Goal: Information Seeking & Learning: Learn about a topic

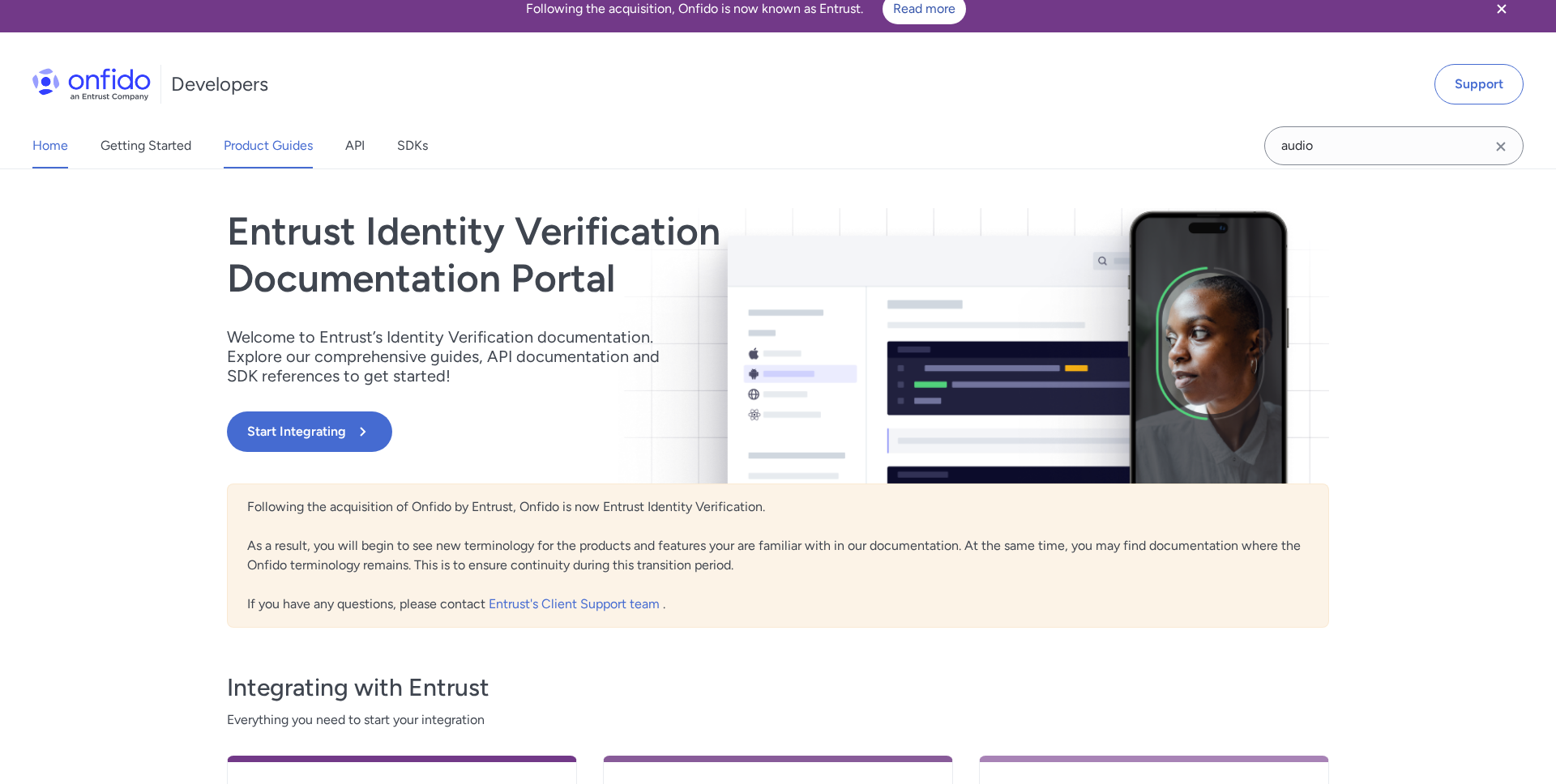
click at [293, 150] on link "Product Guides" at bounding box center [268, 146] width 89 height 45
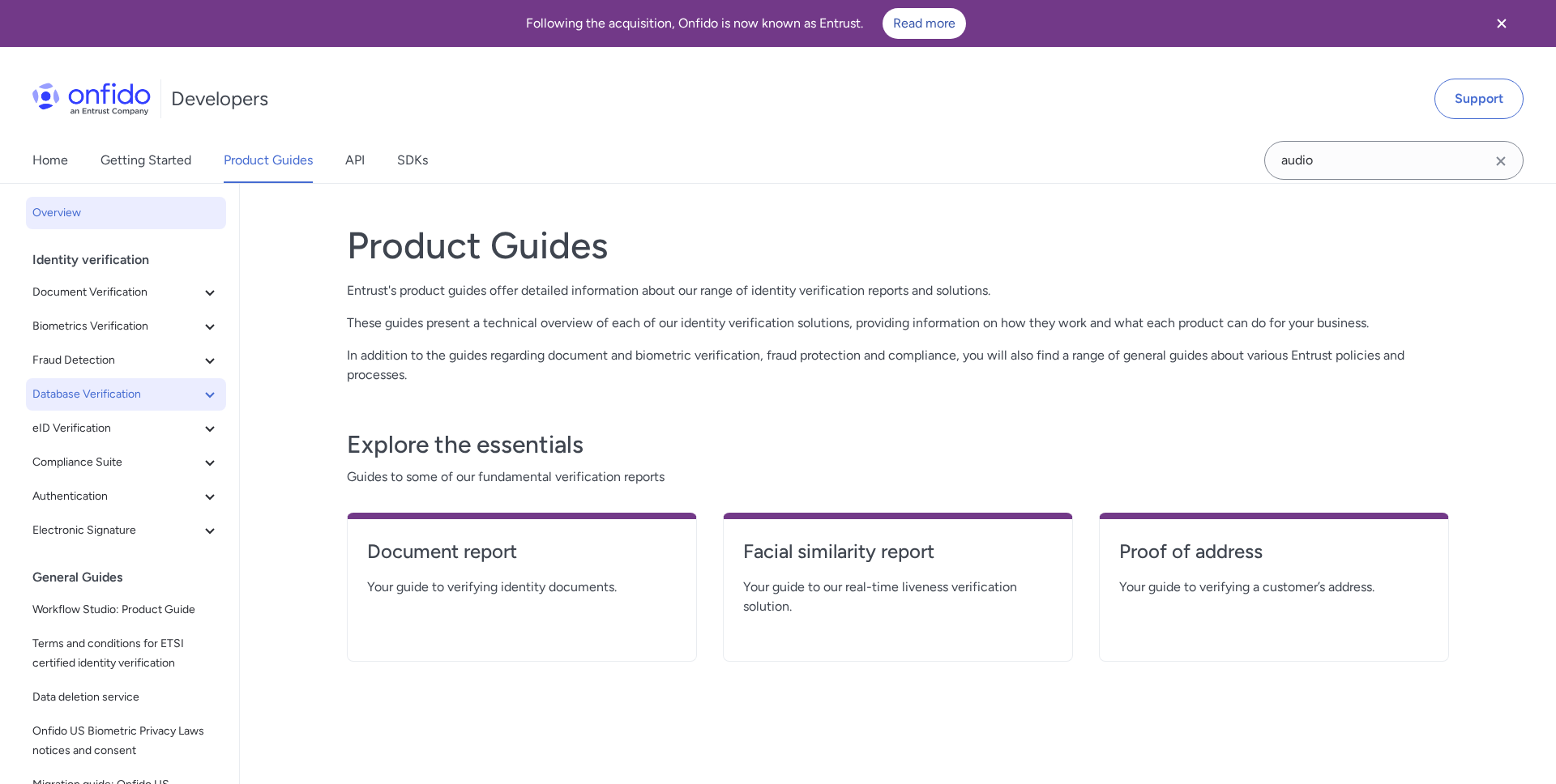
click at [119, 395] on span "Database Verification" at bounding box center [116, 394] width 168 height 19
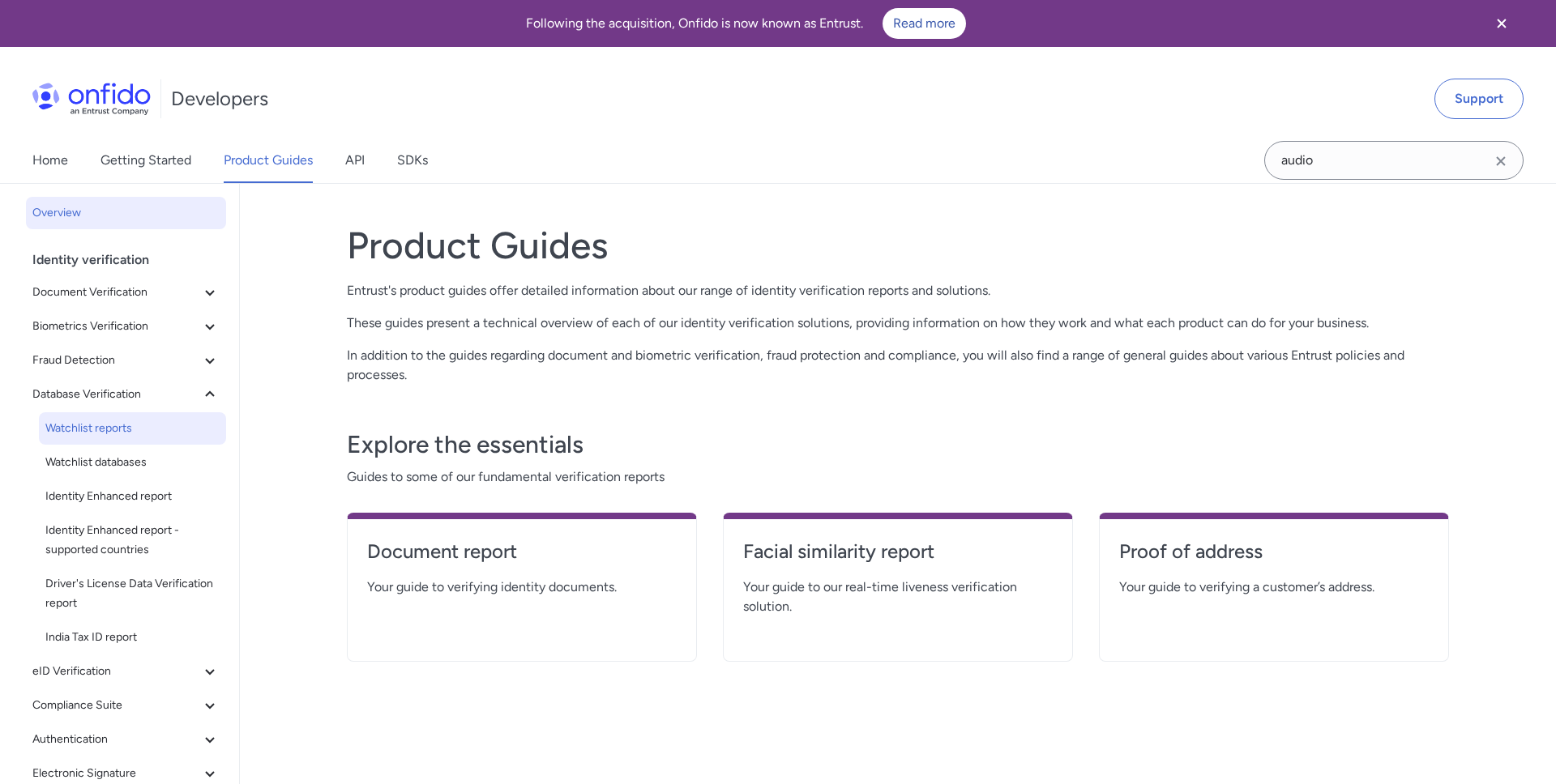
click at [115, 436] on span "Watchlist reports" at bounding box center [132, 429] width 174 height 19
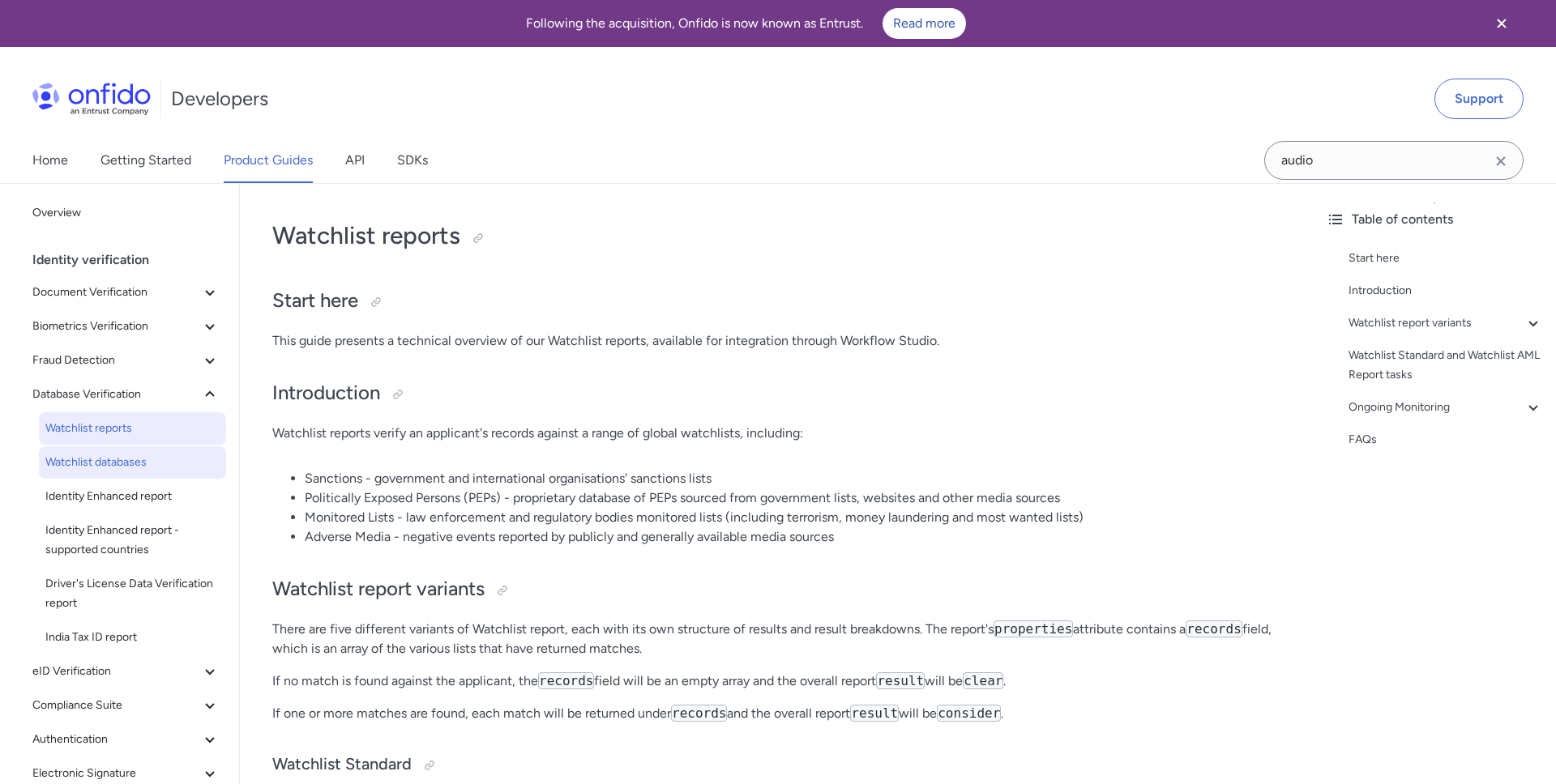
click at [127, 457] on span "Watchlist databases" at bounding box center [132, 462] width 174 height 19
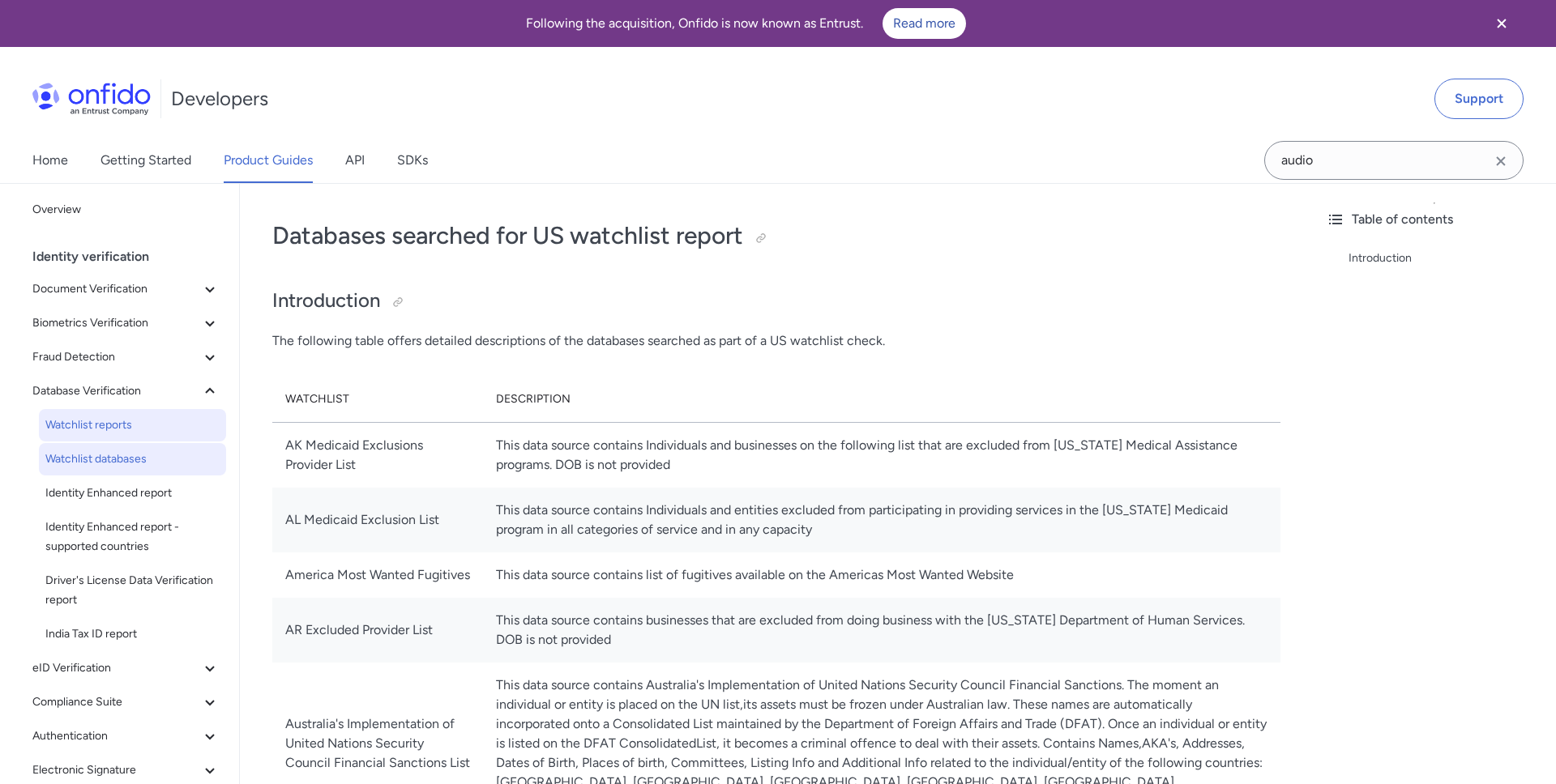
click at [135, 426] on span "Watchlist reports" at bounding box center [132, 425] width 174 height 19
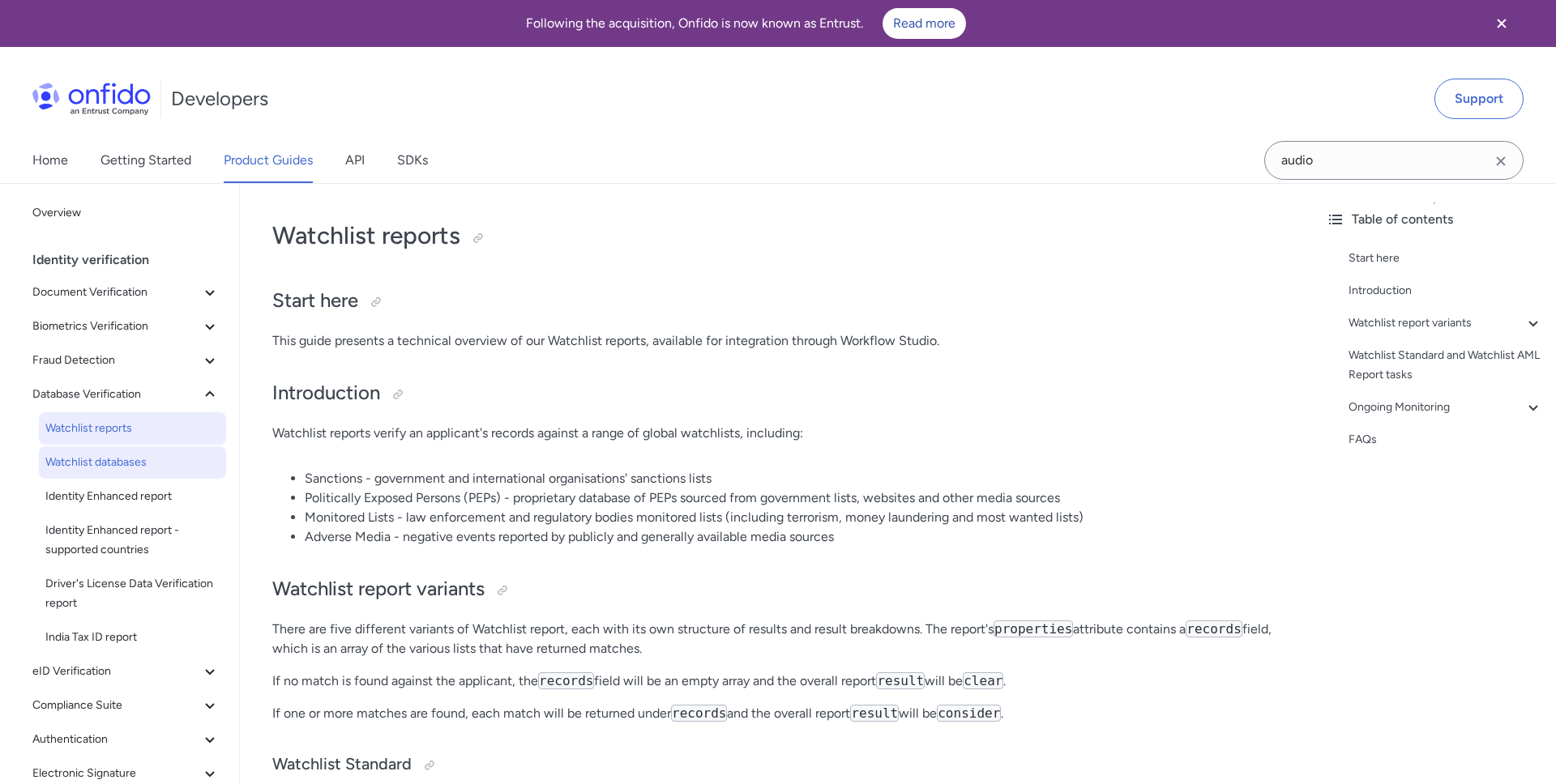
click at [115, 461] on span "Watchlist databases" at bounding box center [132, 462] width 174 height 19
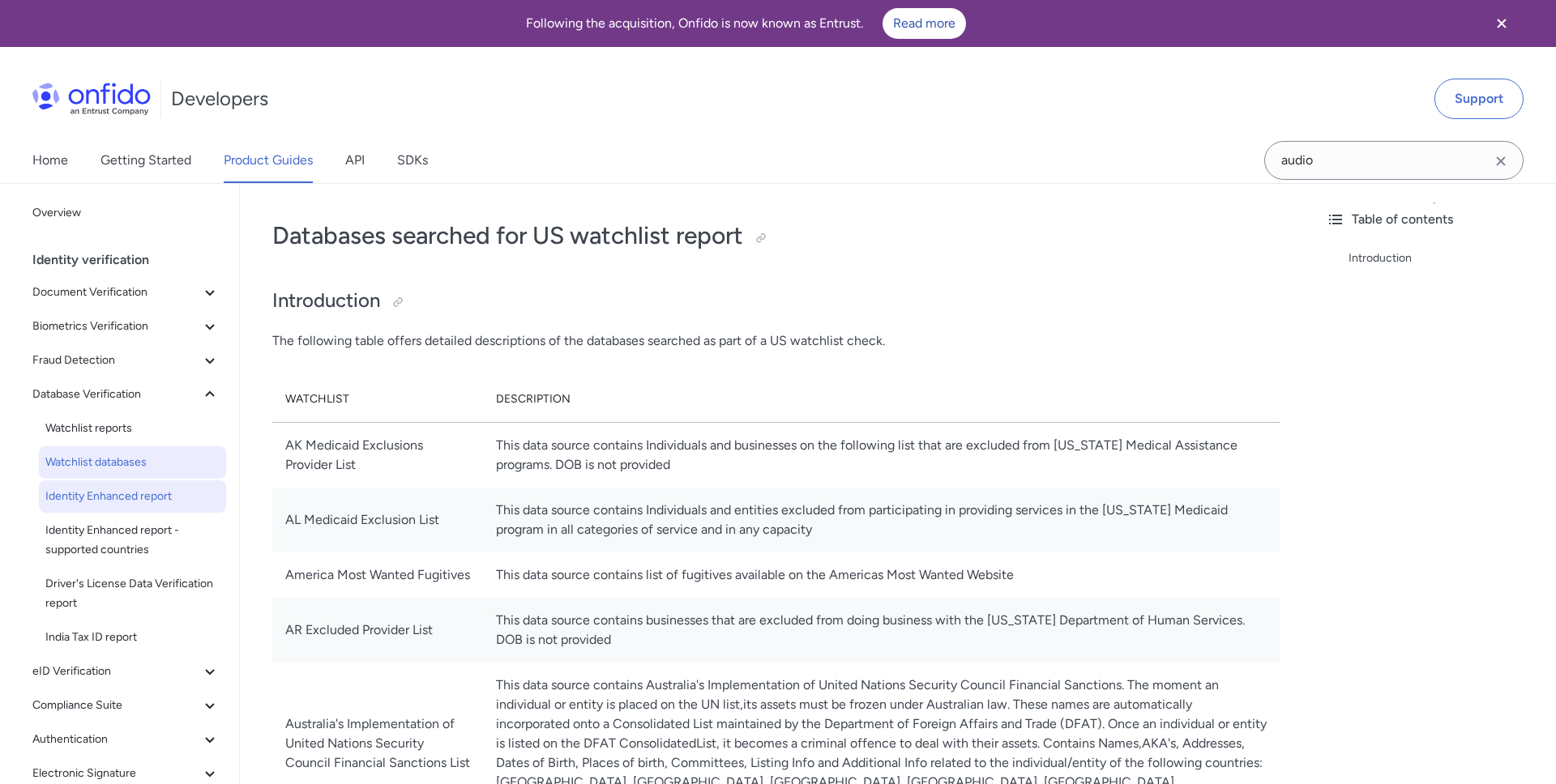
click at [108, 497] on span "Identity Enhanced report" at bounding box center [132, 497] width 174 height 19
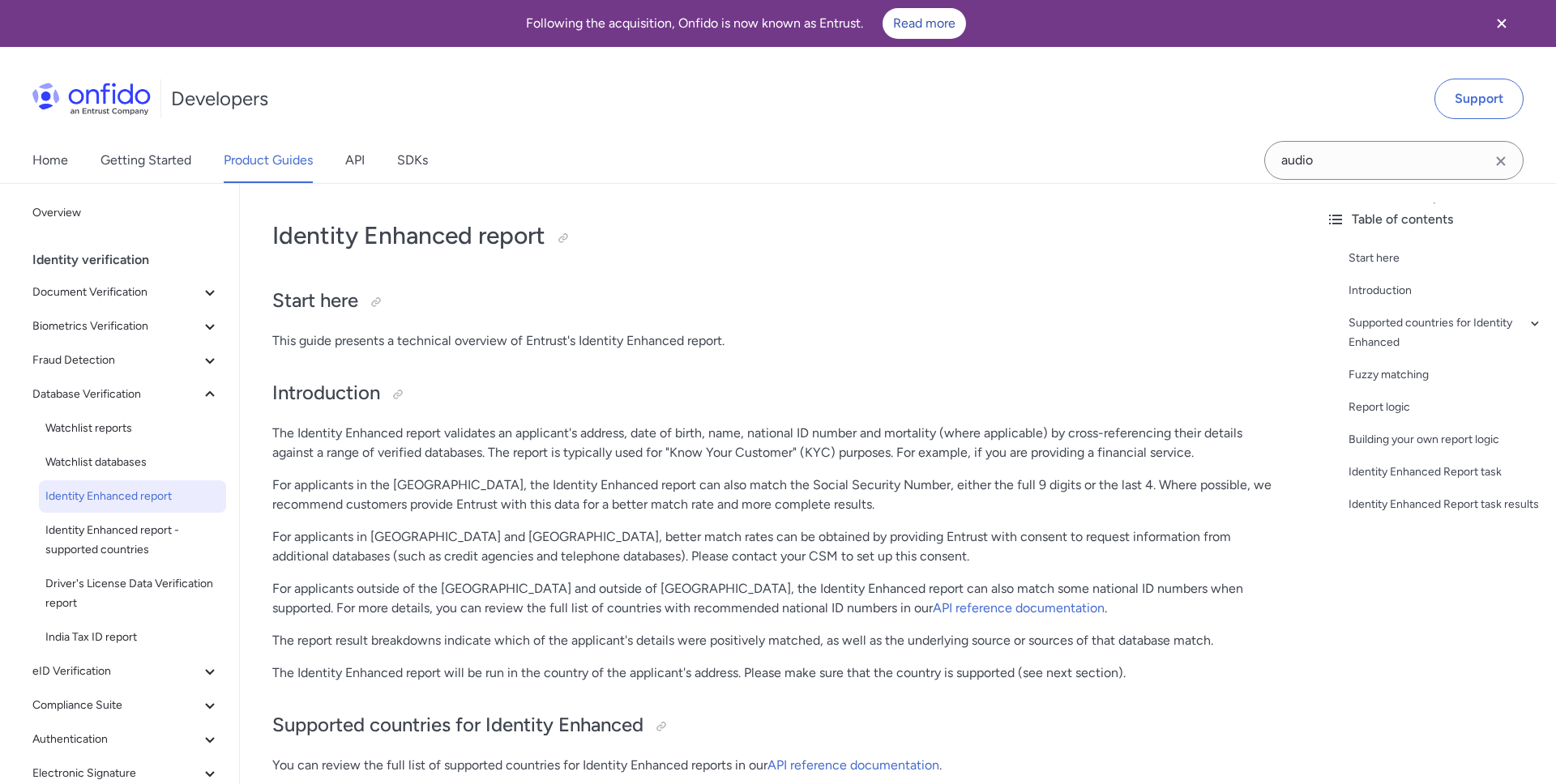
click at [104, 500] on span "Identity Enhanced report" at bounding box center [132, 497] width 174 height 19
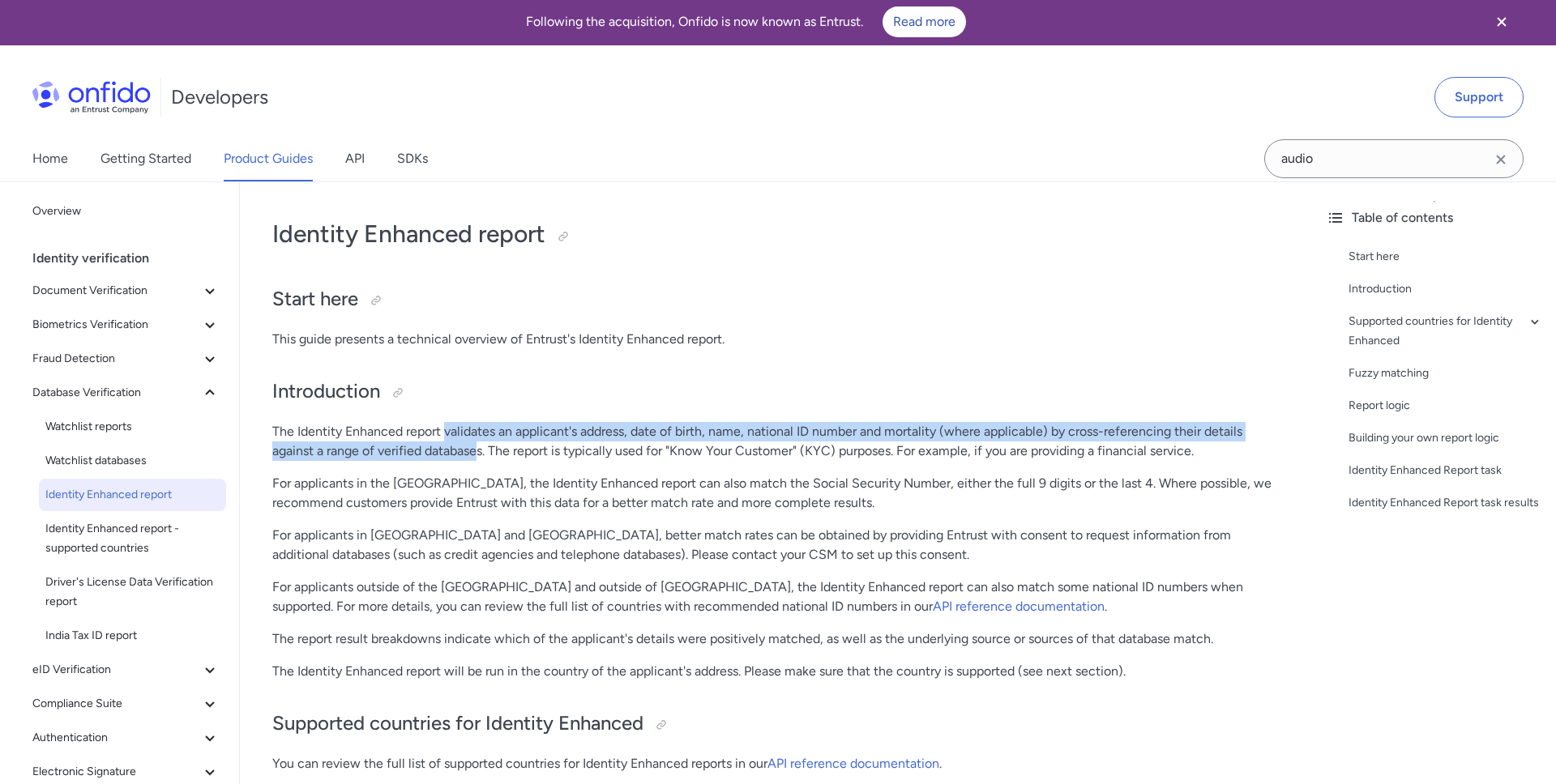
scroll to position [3, 0]
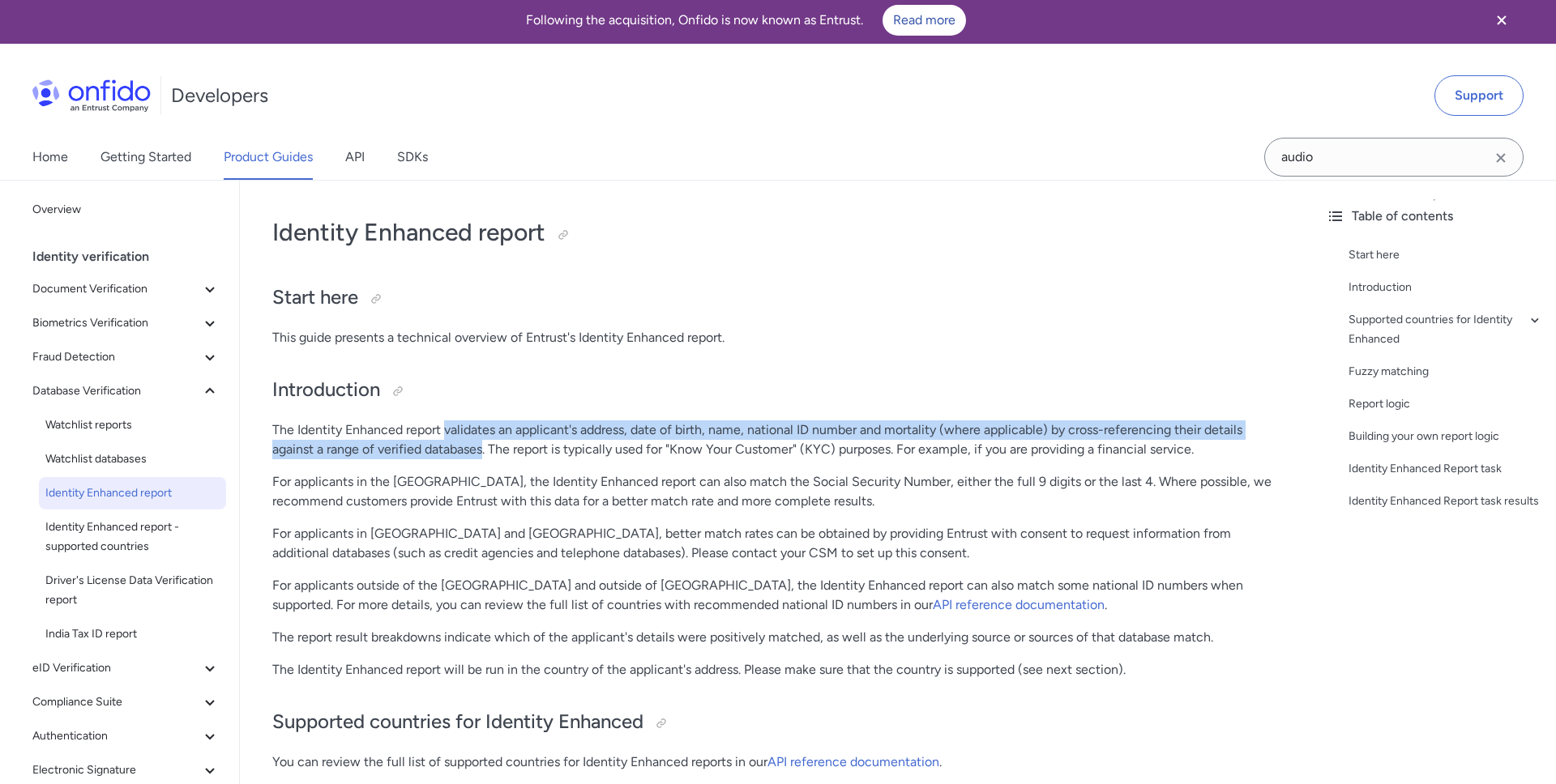
drag, startPoint x: 444, startPoint y: 435, endPoint x: 477, endPoint y: 452, distance: 37.1
click at [483, 455] on p "The Identity Enhanced report validates an applicant's address, date of birth, n…" at bounding box center [776, 439] width 1008 height 39
copy p "validates an applicant's address, date of birth, name, national ID number and m…"
click at [146, 533] on span "Identity Enhanced report - supported countries" at bounding box center [132, 537] width 174 height 39
